Goal: Task Accomplishment & Management: Manage account settings

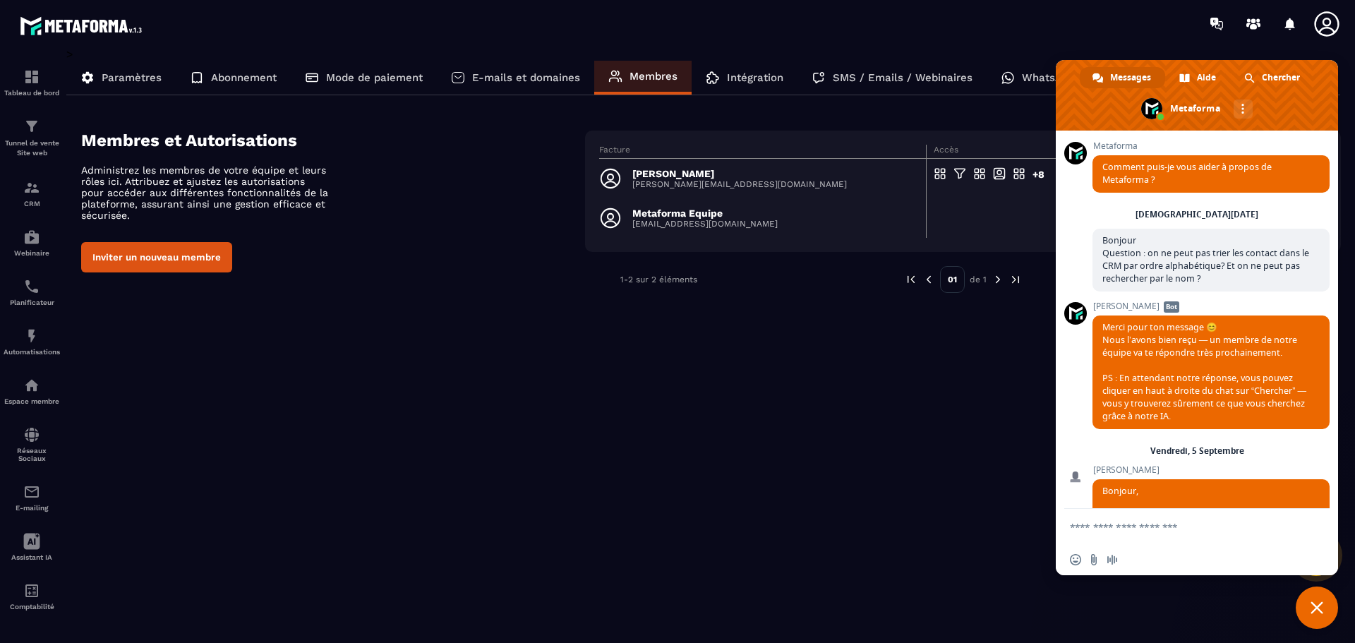
scroll to position [5209, 0]
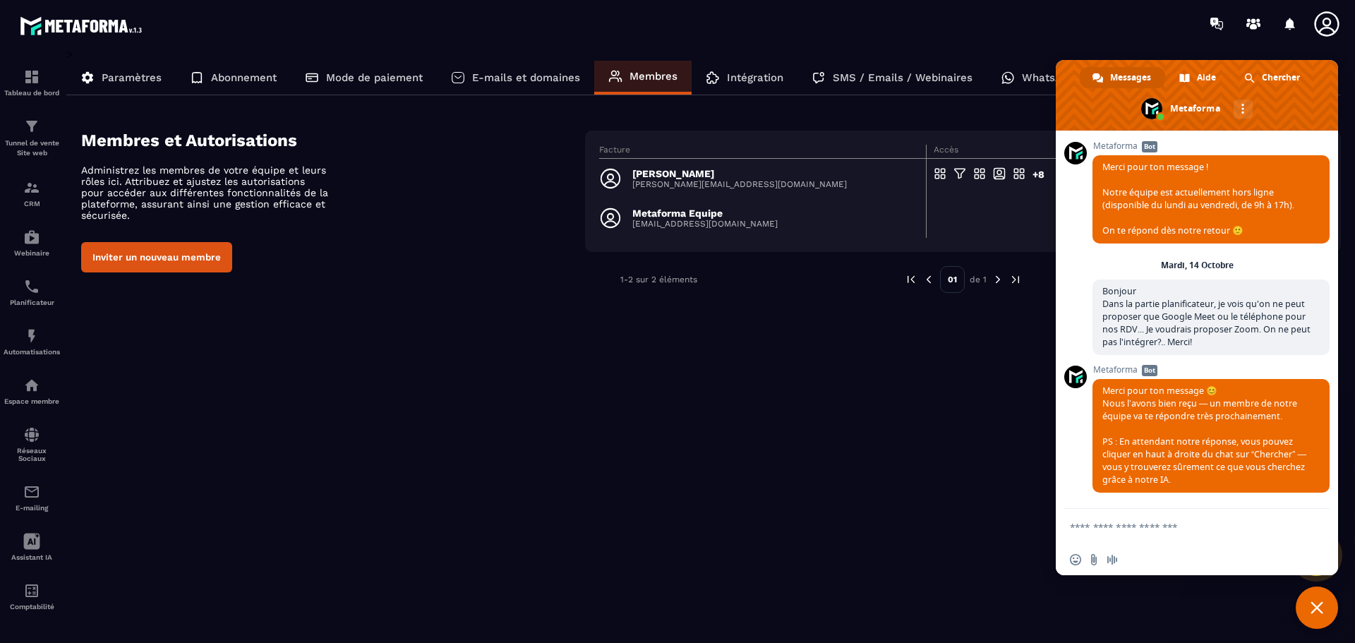
click at [1202, 513] on form at bounding box center [1181, 528] width 223 height 38
click at [1209, 525] on textarea "Entrez votre message..." at bounding box center [1181, 527] width 223 height 13
click at [1214, 524] on textarea "Entrez votre message..." at bounding box center [1181, 527] width 223 height 13
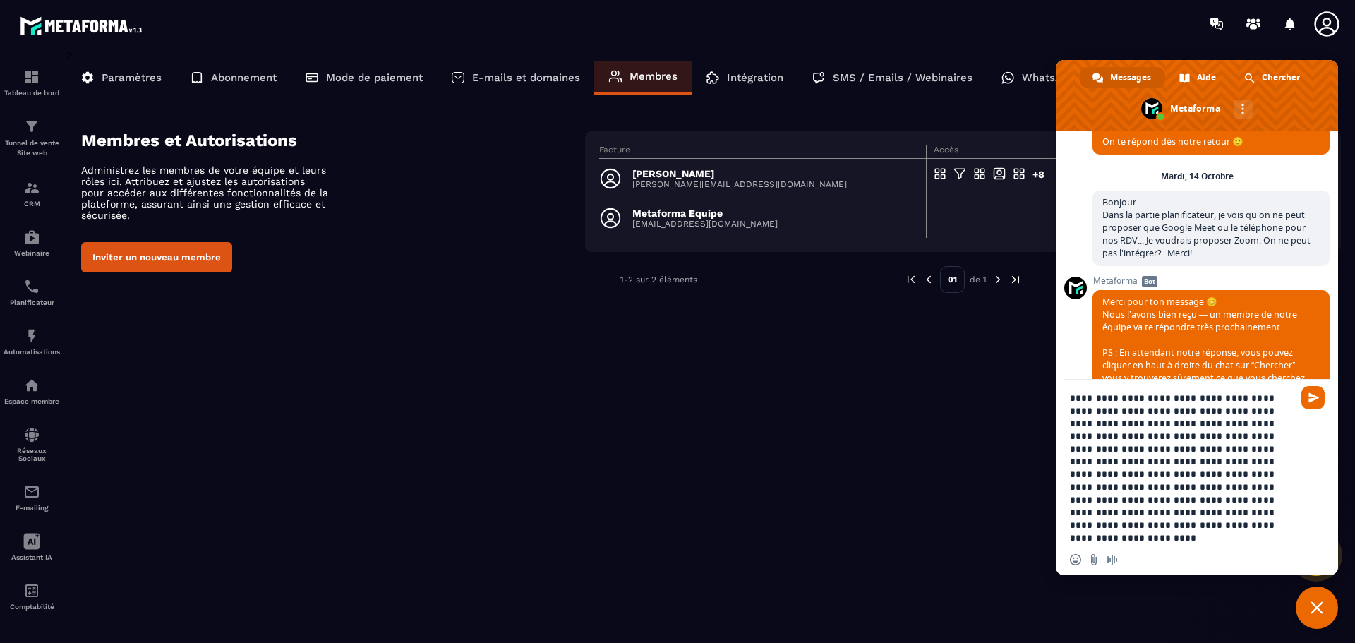
type textarea "**********"
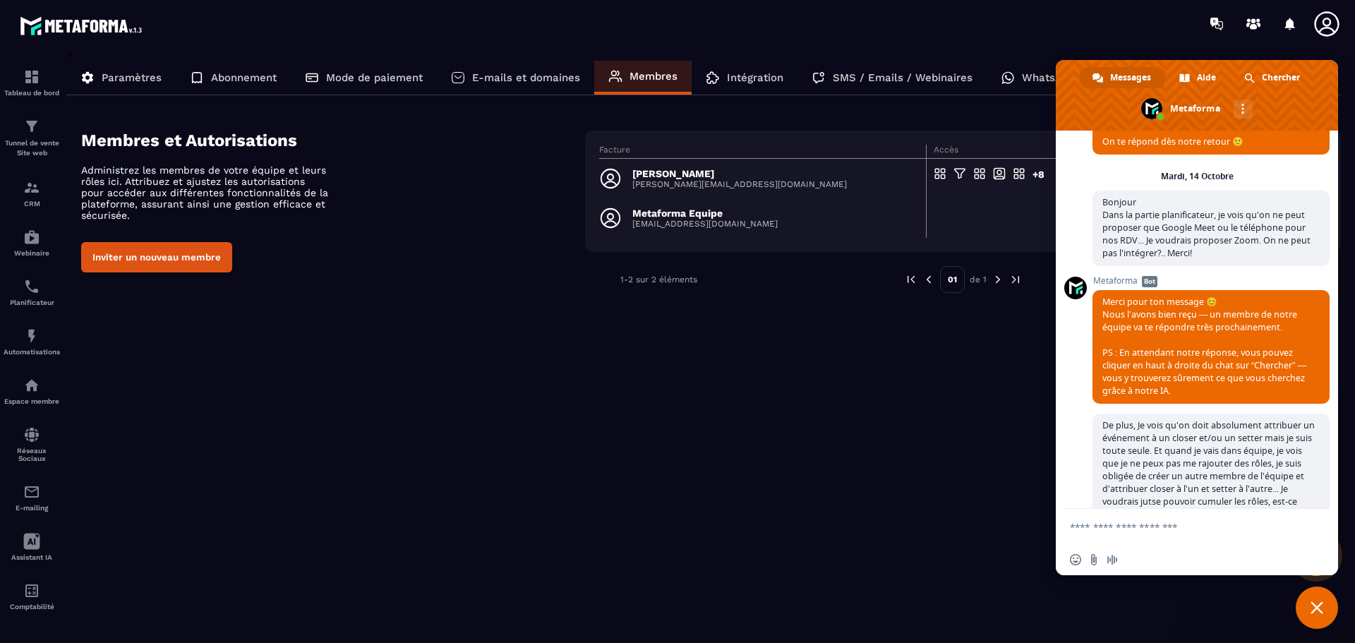
scroll to position [5470, 0]
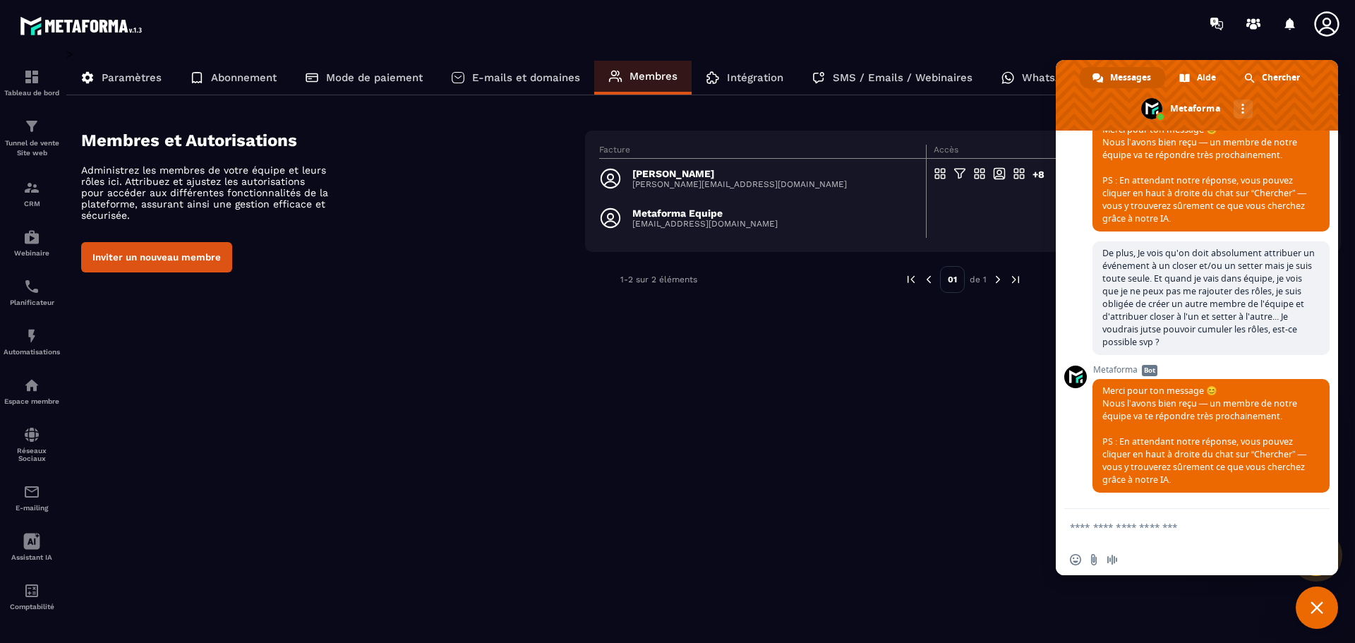
drag, startPoint x: 930, startPoint y: 327, endPoint x: 922, endPoint y: 296, distance: 31.5
click at [930, 328] on div "> Paramètres Abonnement Mode de paiement E-mails et domaines Membres Intégratio…" at bounding box center [703, 335] width 1275 height 576
drag, startPoint x: 1312, startPoint y: 606, endPoint x: 1128, endPoint y: 405, distance: 272.9
click at [1312, 606] on span "Fermer le chat" at bounding box center [1317, 607] width 13 height 13
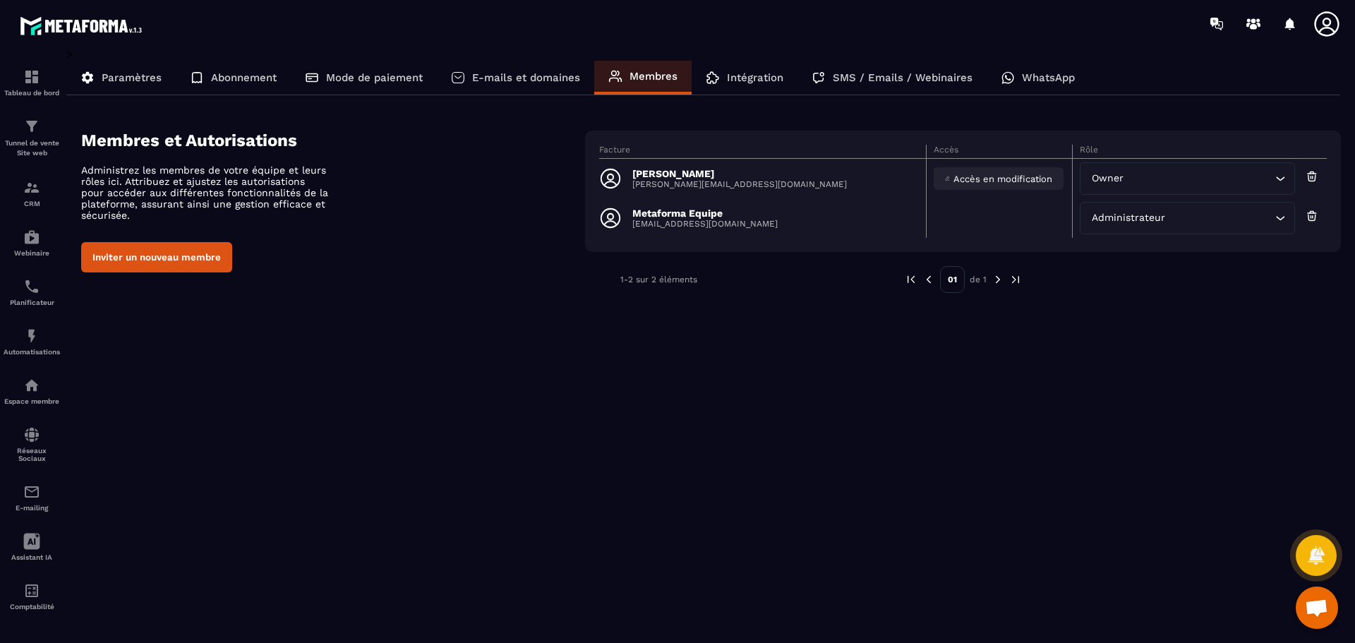
click at [960, 175] on span "Accès en modification" at bounding box center [1003, 179] width 99 height 11
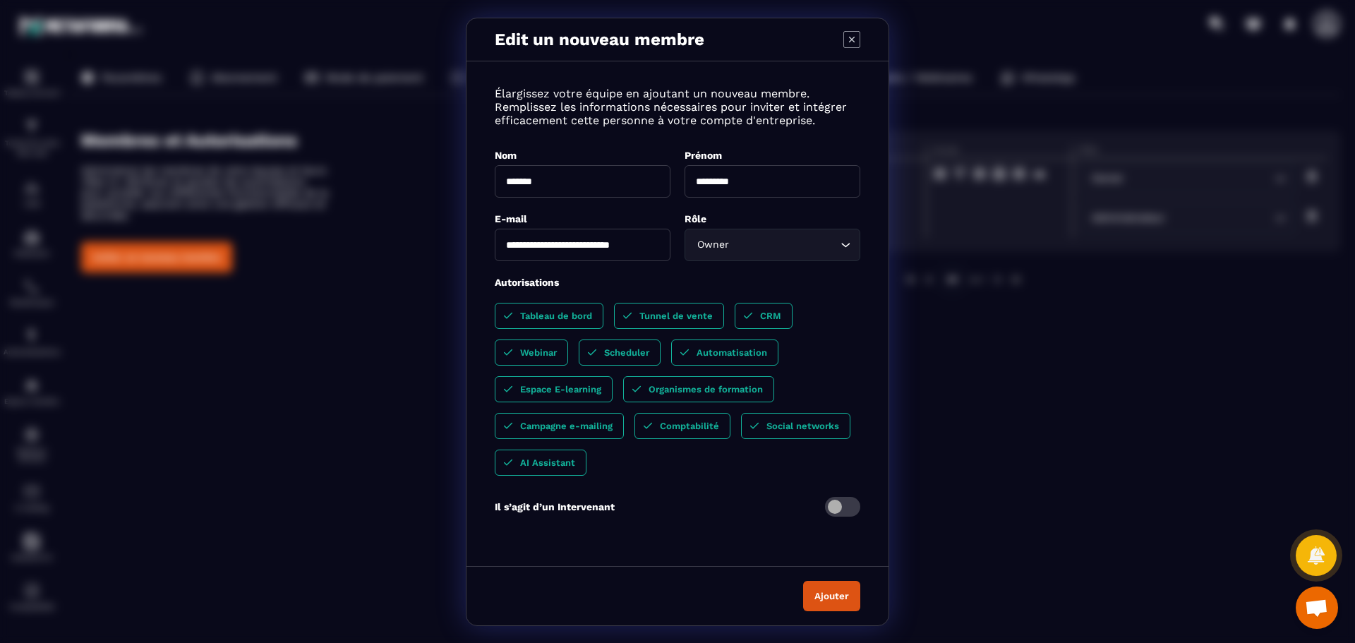
click at [845, 247] on icon "Search for option" at bounding box center [846, 245] width 14 height 14
click at [835, 594] on button "Ajouter" at bounding box center [831, 596] width 57 height 30
